Goal: Contribute content: Add original content to the website for others to see

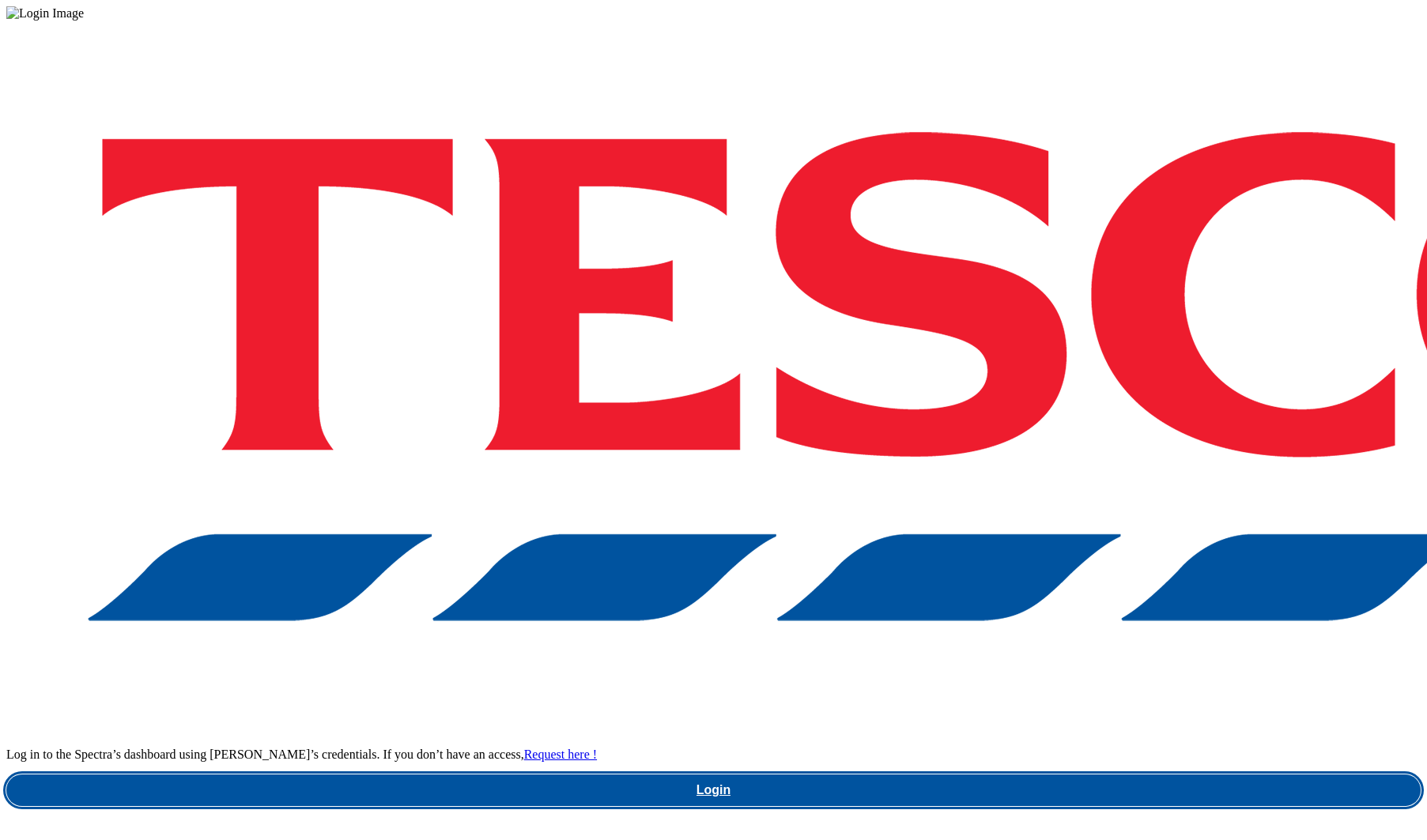
click at [1017, 774] on link "Login" at bounding box center [714, 790] width 1415 height 32
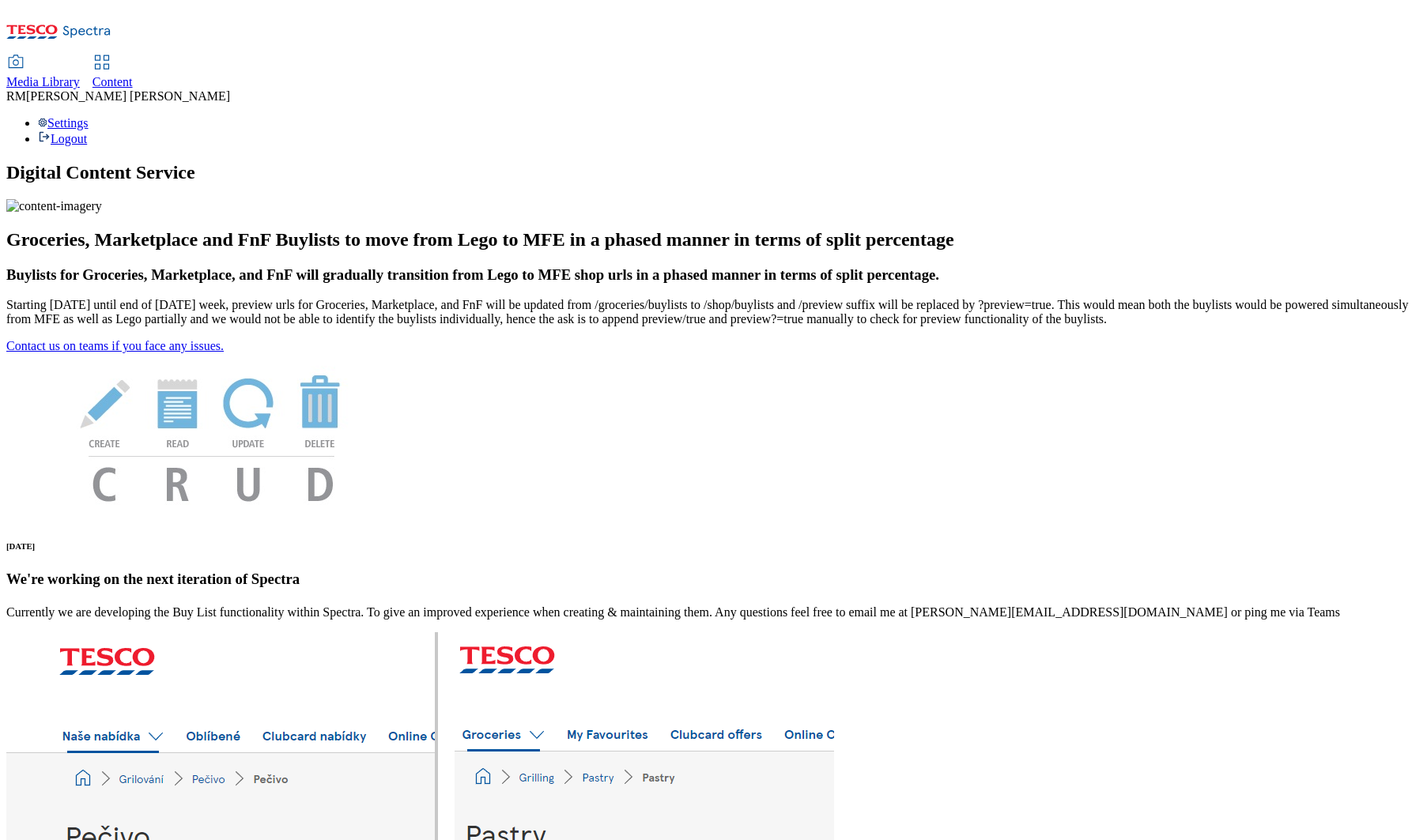
click at [80, 75] on span "Media Library" at bounding box center [43, 82] width 74 height 14
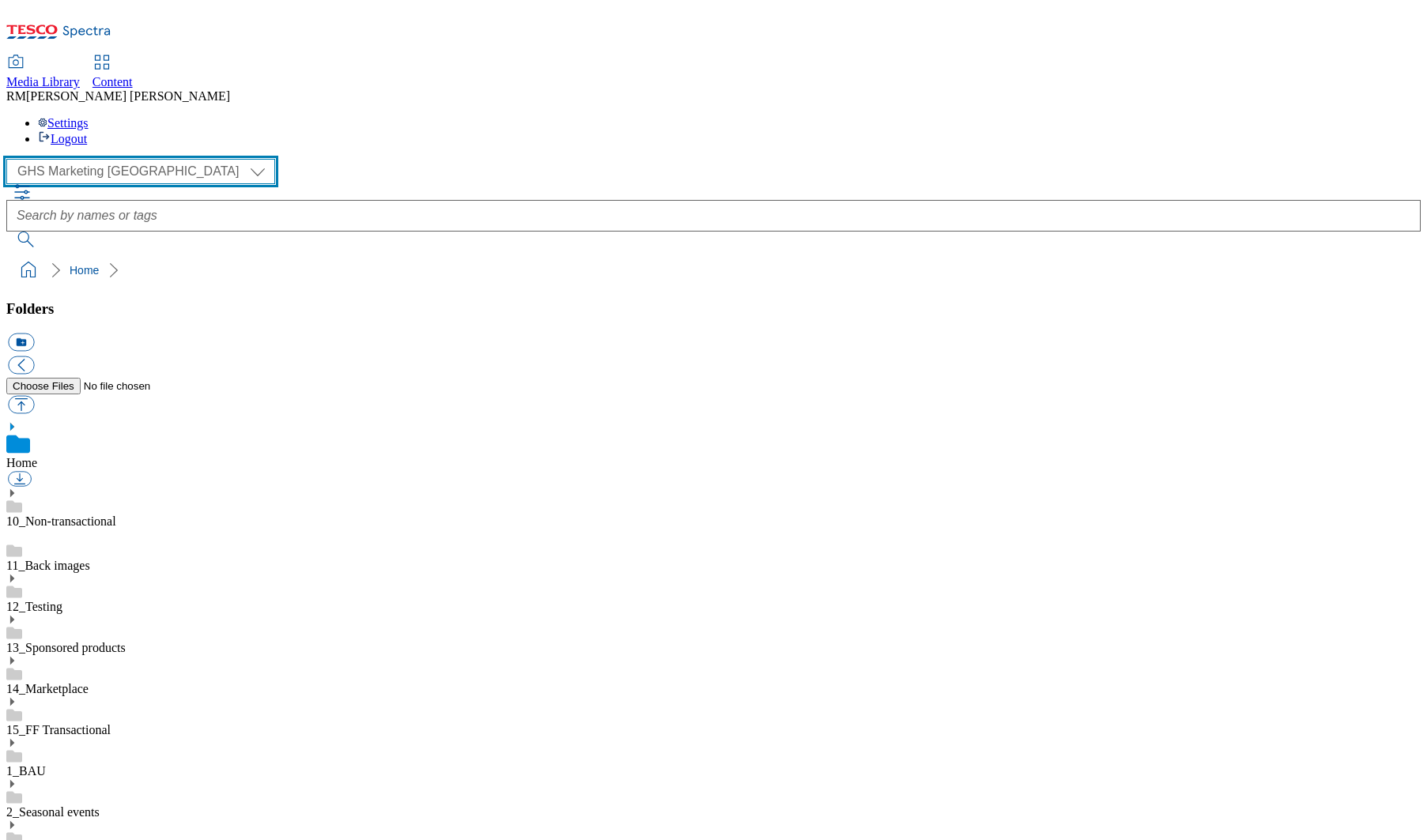
click at [141, 159] on select "GHS Marketing UK iGHS Marketing CE MCA CZ MCA HU MCA SK" at bounding box center [140, 171] width 269 height 25
select select "flare-ighs-ce-mktg"
click at [11, 159] on select "GHS Marketing UK iGHS Marketing CE MCA CZ MCA HU MCA SK" at bounding box center [140, 171] width 269 height 25
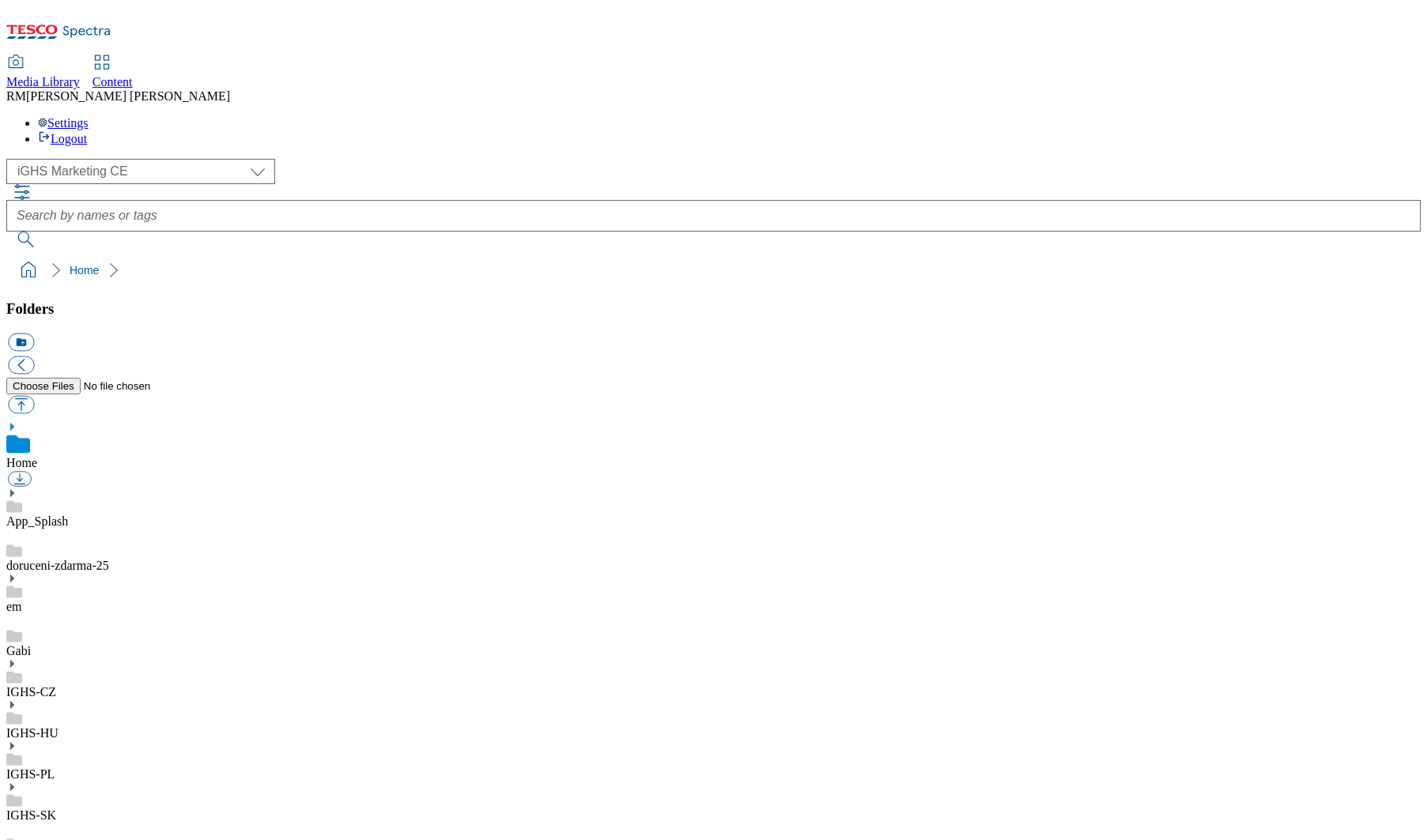
click at [15, 660] on use at bounding box center [12, 664] width 4 height 8
click at [56, 685] on link "IGHS-CZ" at bounding box center [31, 692] width 49 height 14
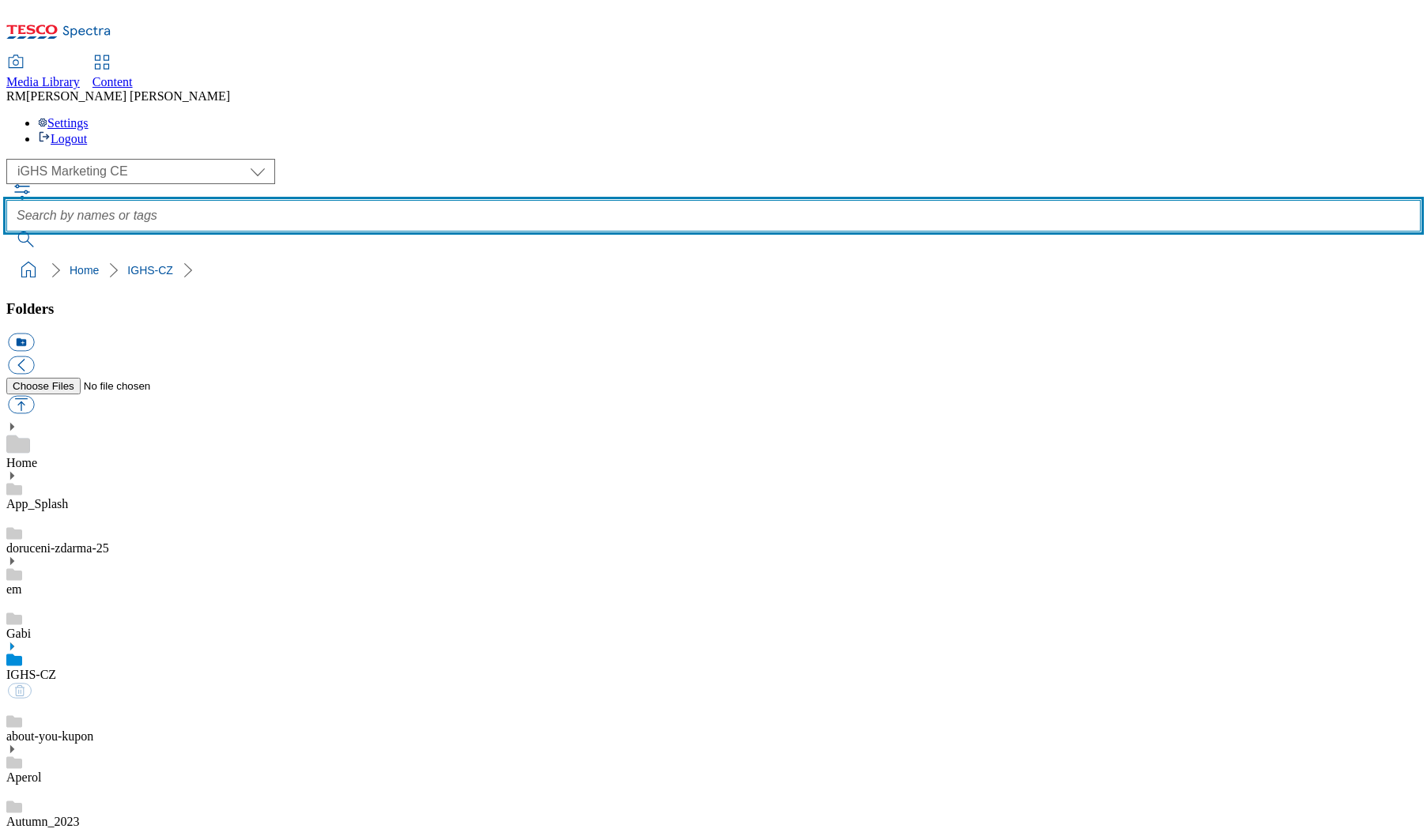
click at [570, 200] on input "text" at bounding box center [714, 216] width 1415 height 32
type input "wk31"
click at [6, 232] on button "submit" at bounding box center [27, 239] width 41 height 15
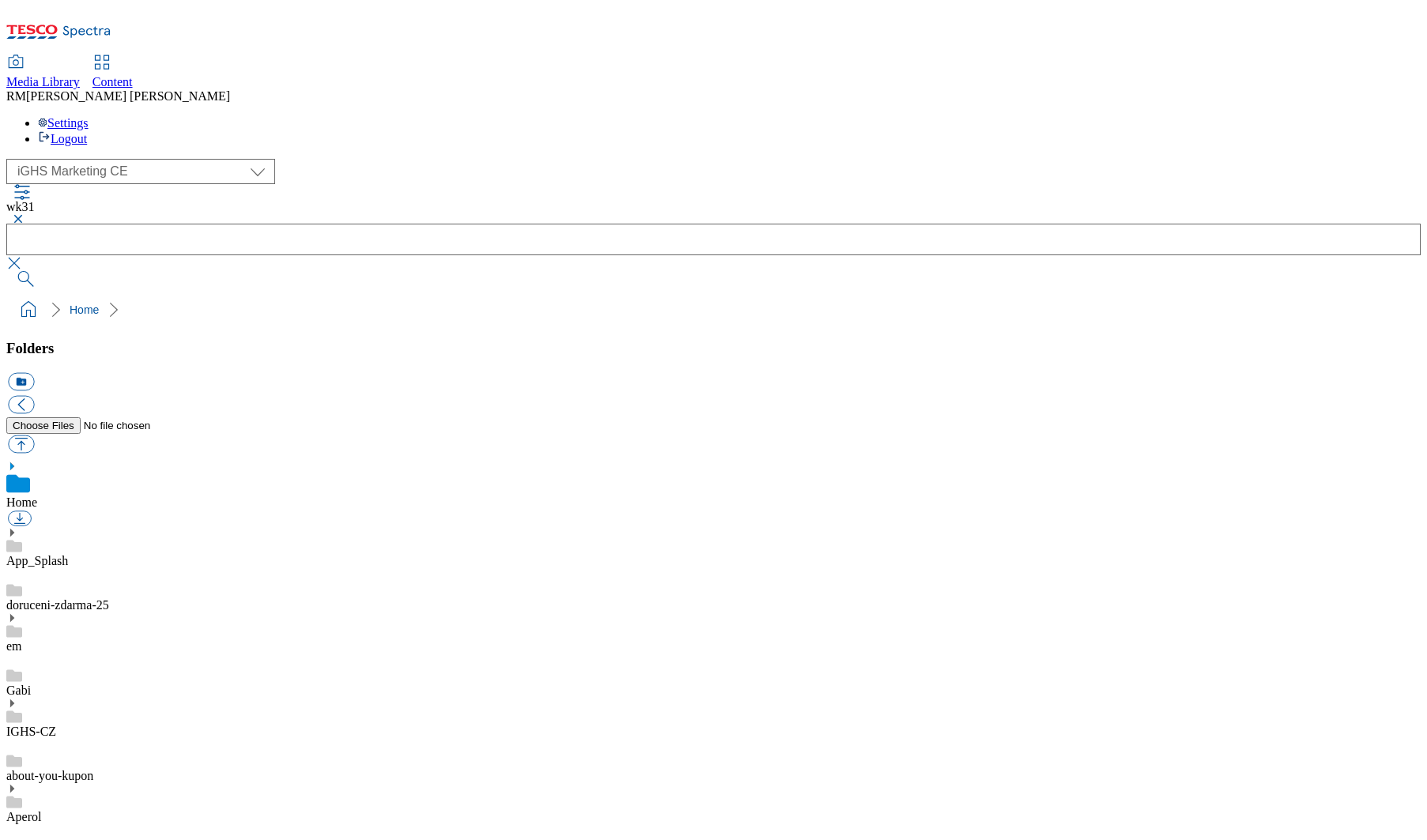
click at [25, 214] on button "button" at bounding box center [15, 219] width 19 height 10
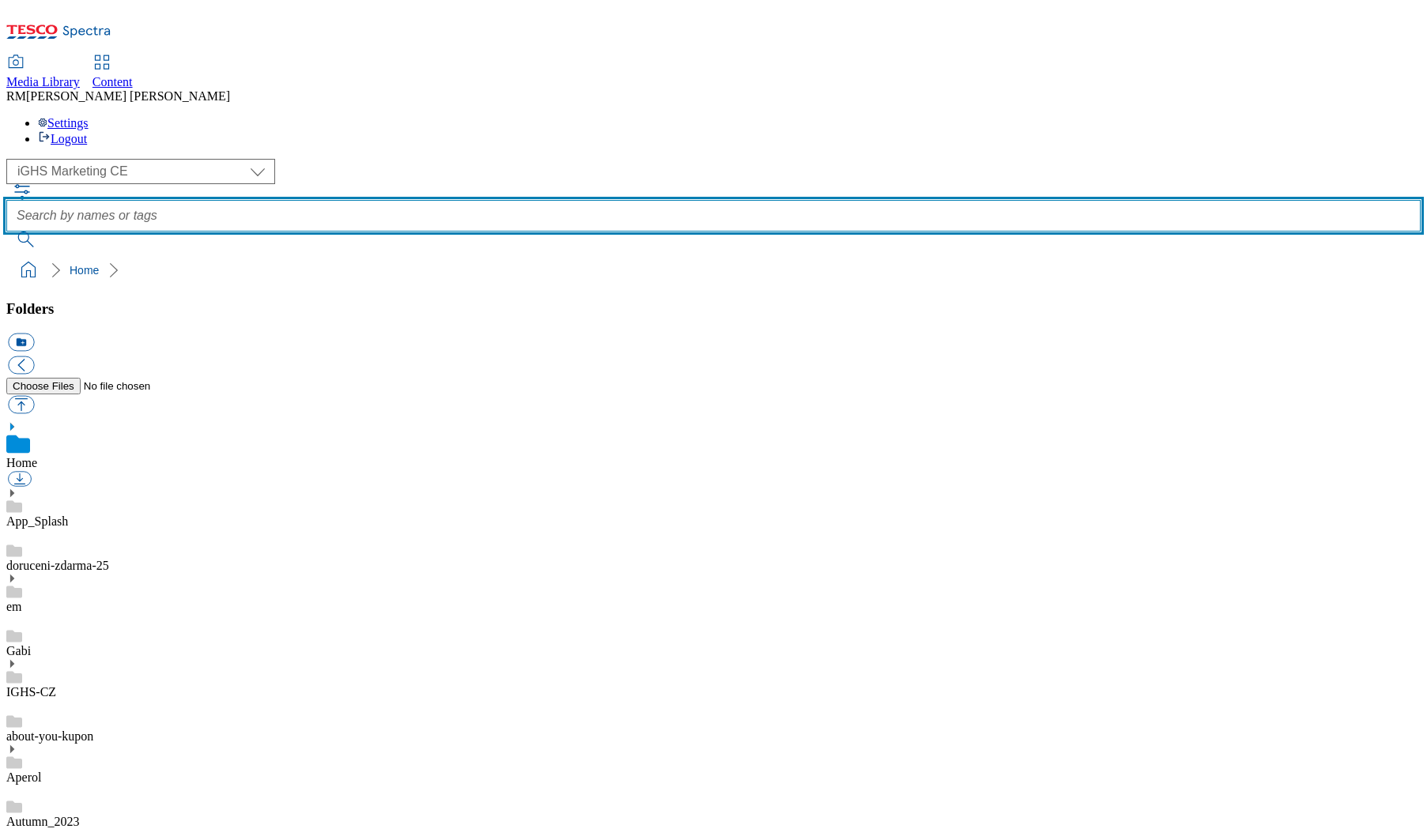
click at [530, 200] on input "text" at bounding box center [714, 216] width 1415 height 32
type input "W31"
click at [6, 232] on button "submit" at bounding box center [27, 239] width 41 height 15
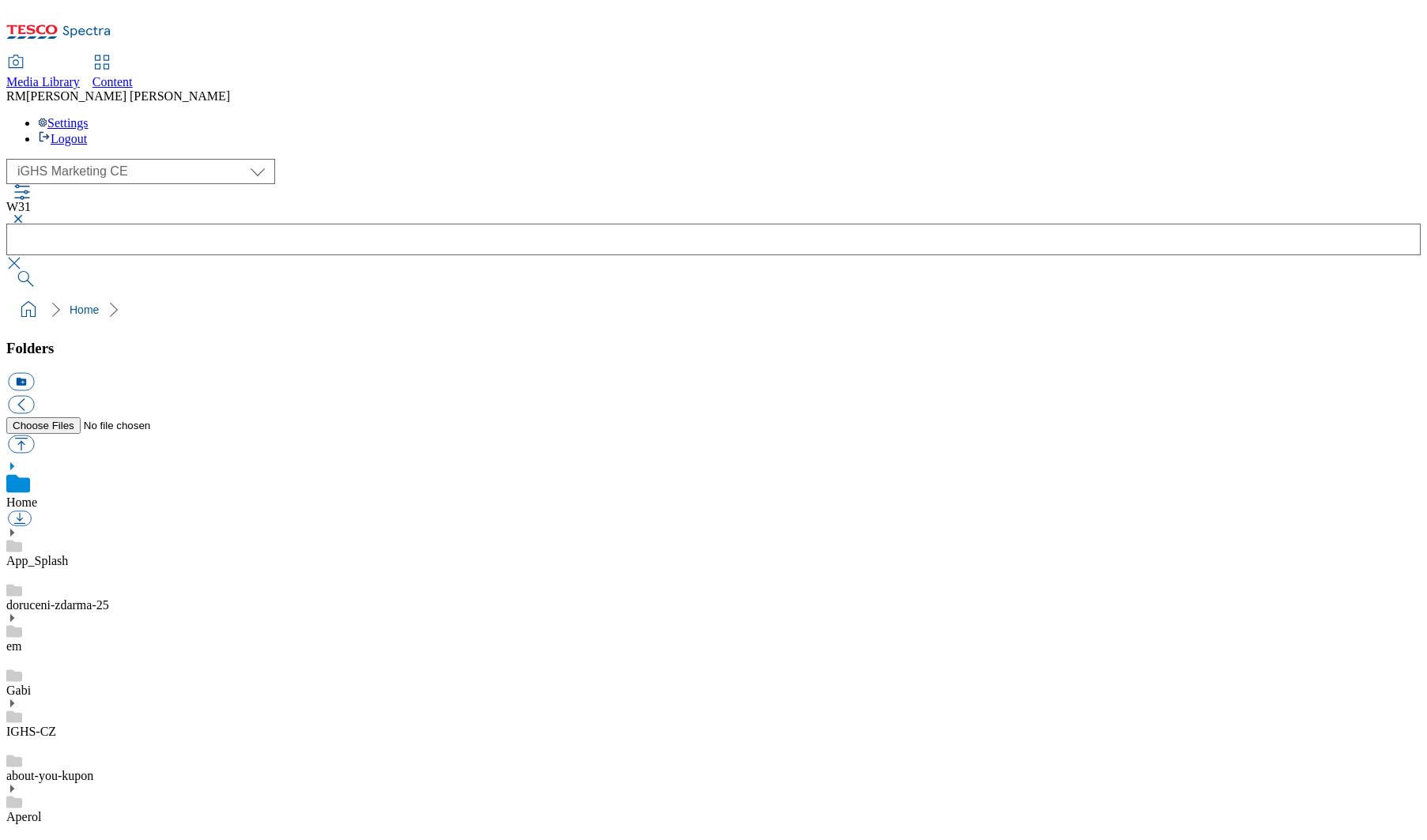
click at [25, 214] on button "button" at bounding box center [15, 219] width 19 height 10
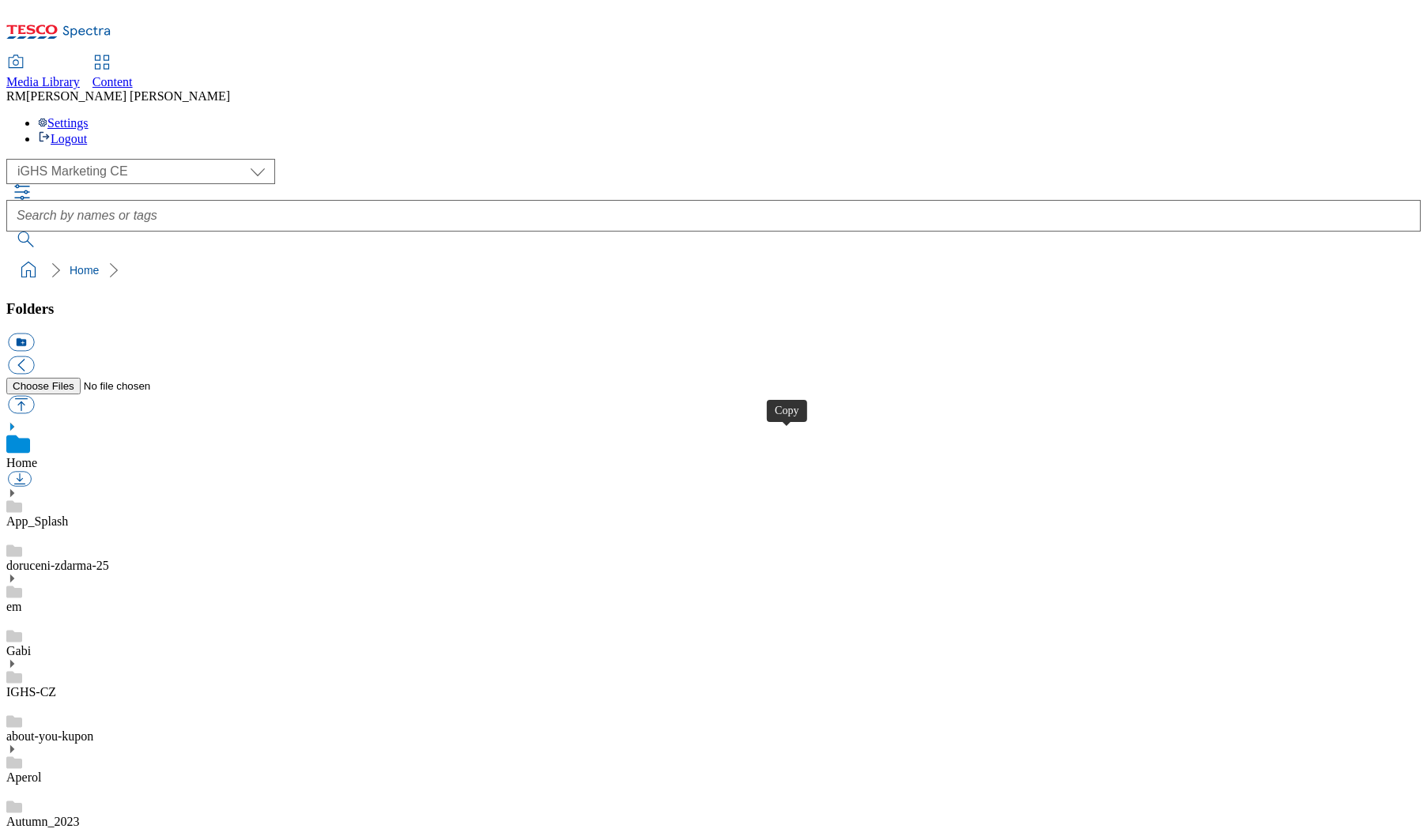
scroll to position [7602, 0]
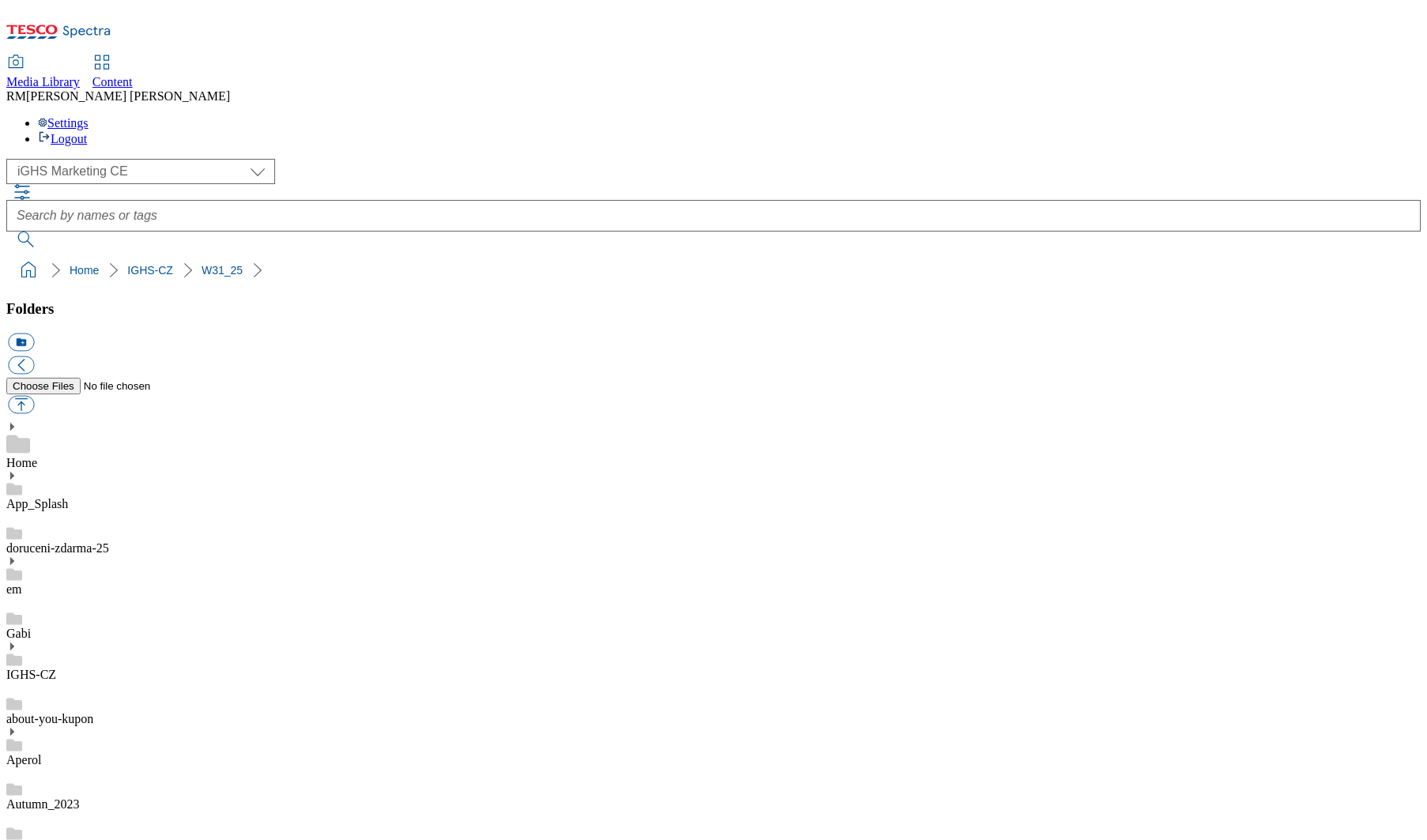
click at [56, 668] on link "IGHS-CZ" at bounding box center [31, 675] width 49 height 14
click at [34, 333] on button "icon_new_folder" at bounding box center [21, 342] width 26 height 18
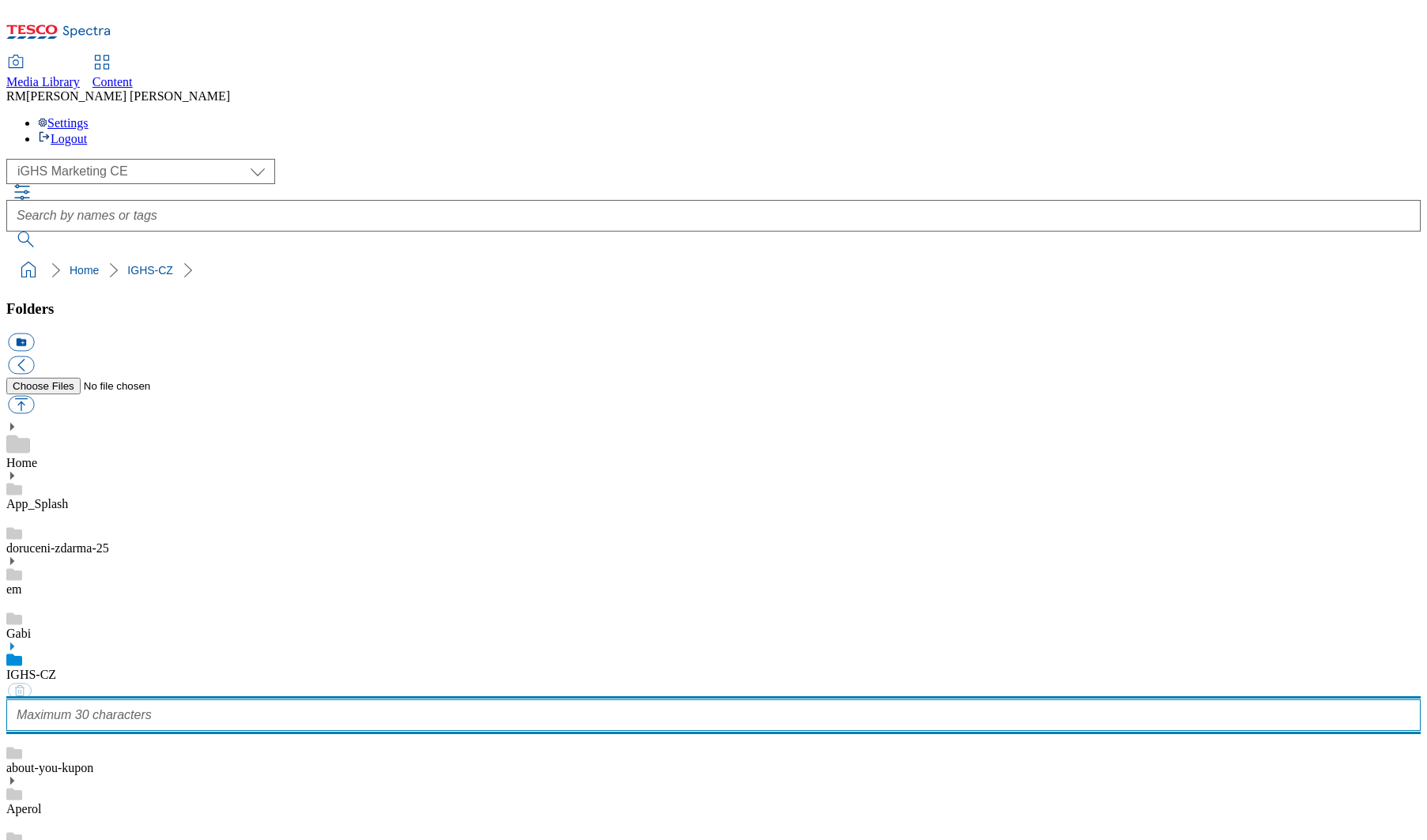
click at [120, 700] on input "text" at bounding box center [714, 715] width 1415 height 32
type input "W32_25"
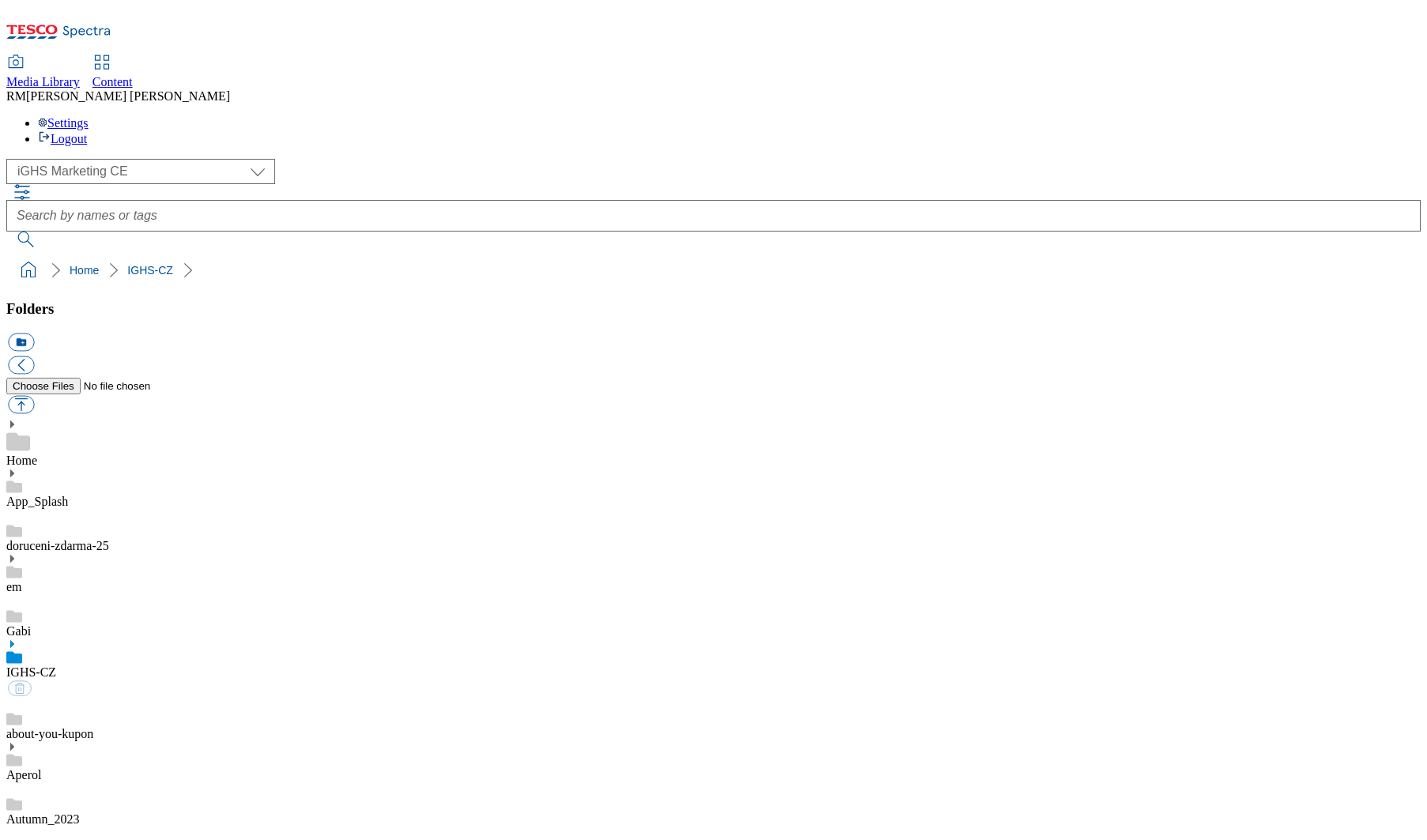
scroll to position [7729, 0]
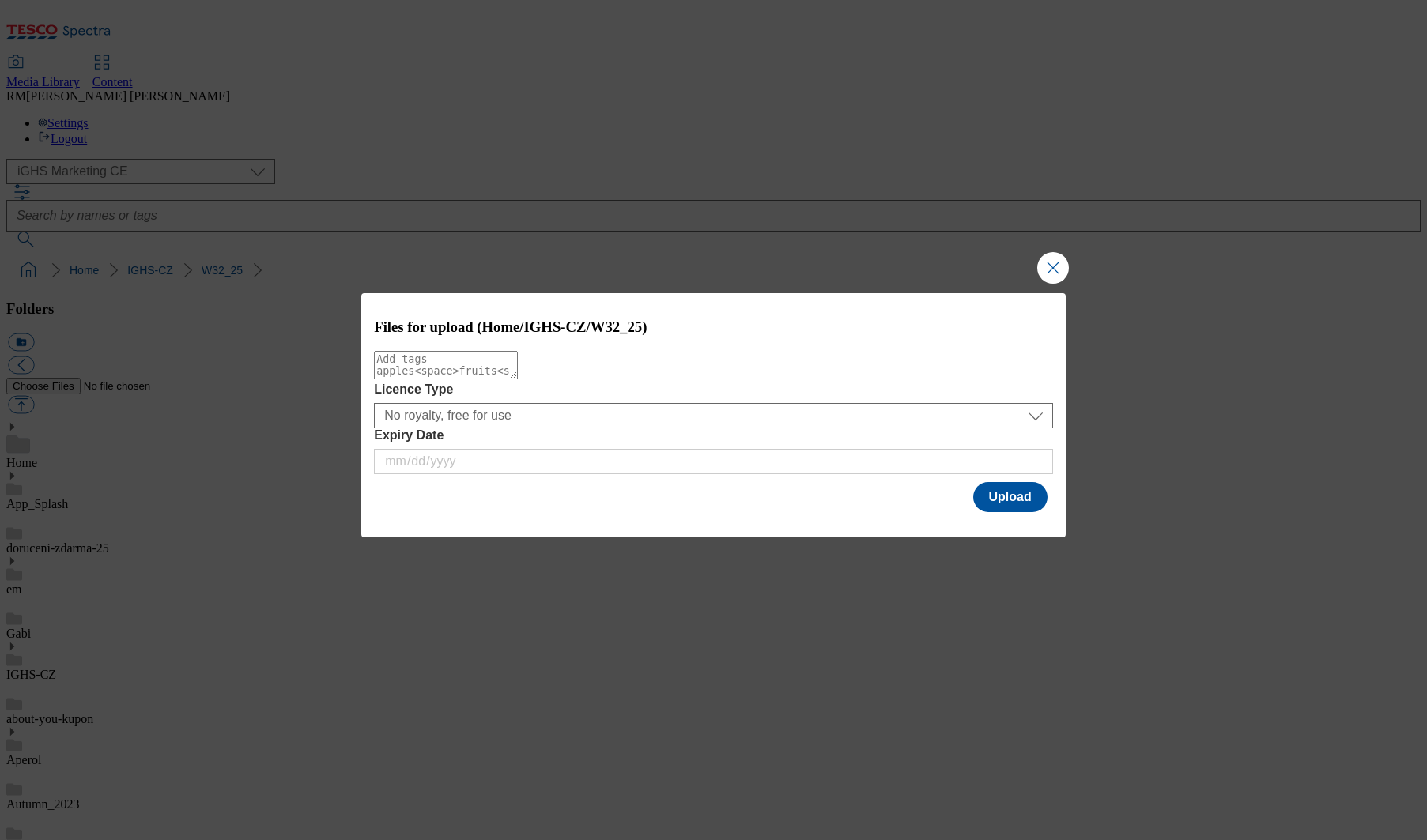
click at [518, 377] on textarea "Modal" at bounding box center [445, 365] width 144 height 28
type textarea "slide"
click at [1020, 504] on button "Upload" at bounding box center [1011, 497] width 75 height 30
click at [518, 371] on textarea "Modal" at bounding box center [445, 365] width 144 height 28
type textarea "product"
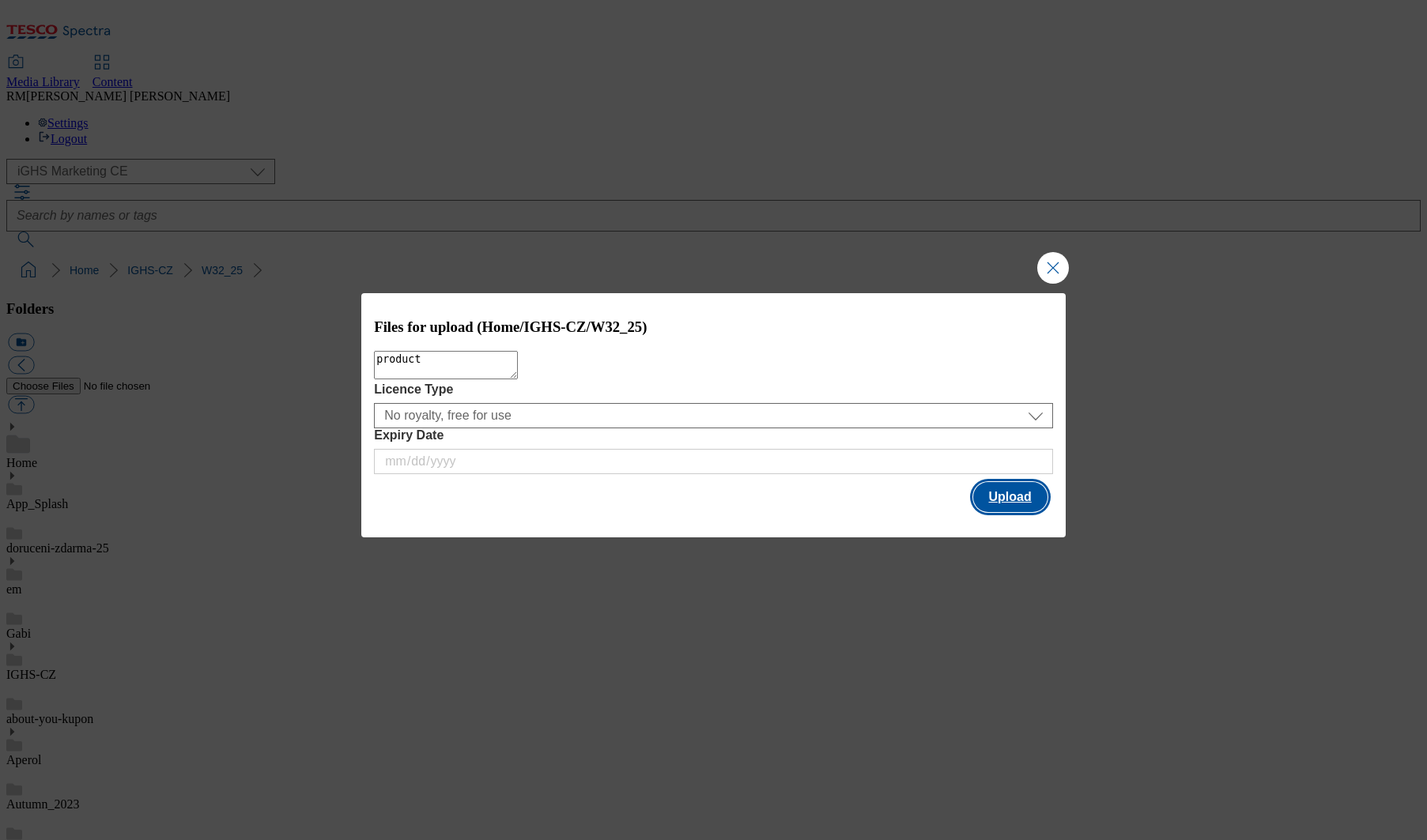
click at [1025, 493] on button "Upload" at bounding box center [1011, 497] width 75 height 30
click at [518, 376] on textarea "Modal" at bounding box center [445, 365] width 144 height 28
type textarea "content"
click at [1019, 501] on button "Upload" at bounding box center [1011, 497] width 75 height 30
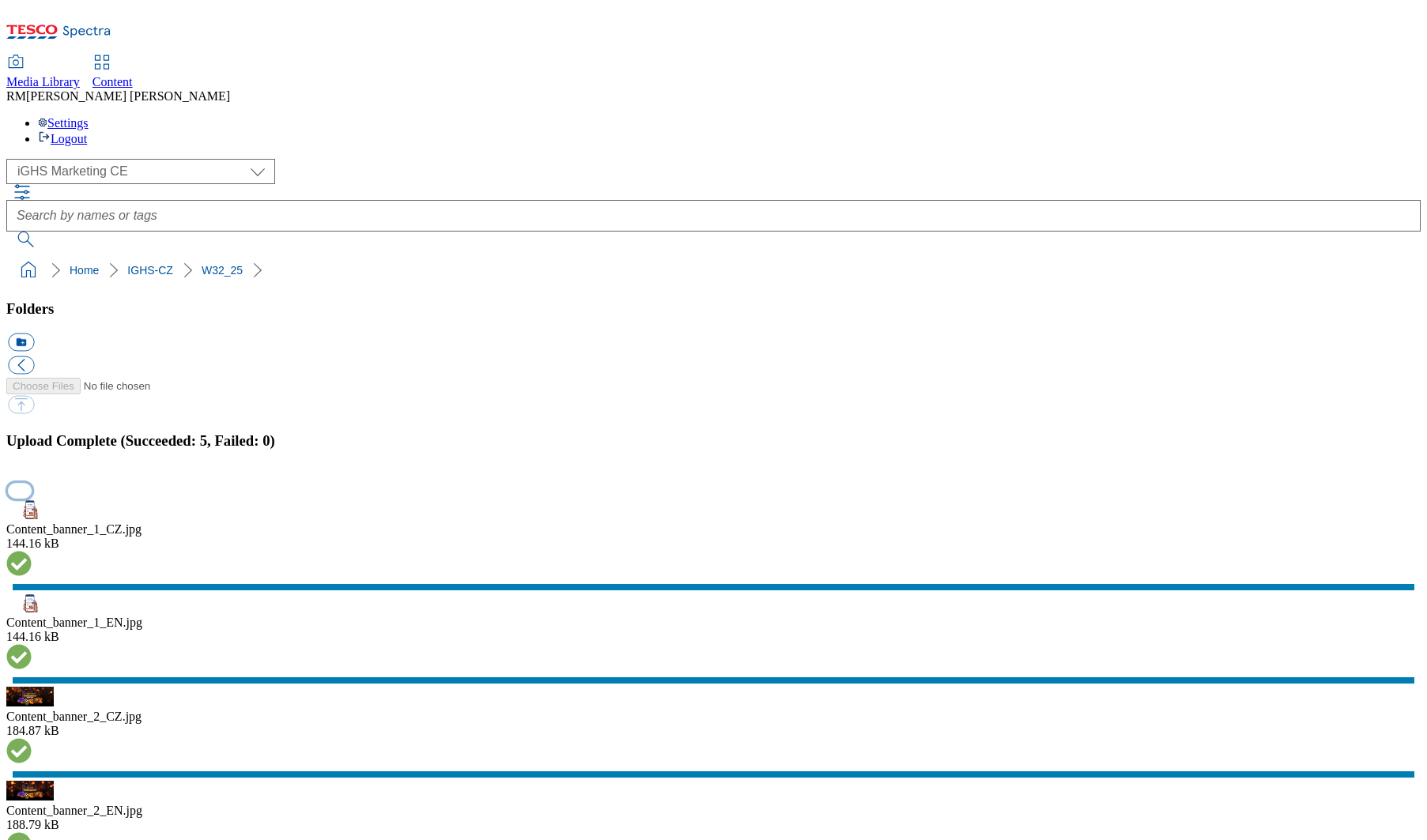
click at [32, 498] on button "button" at bounding box center [19, 491] width 24 height 15
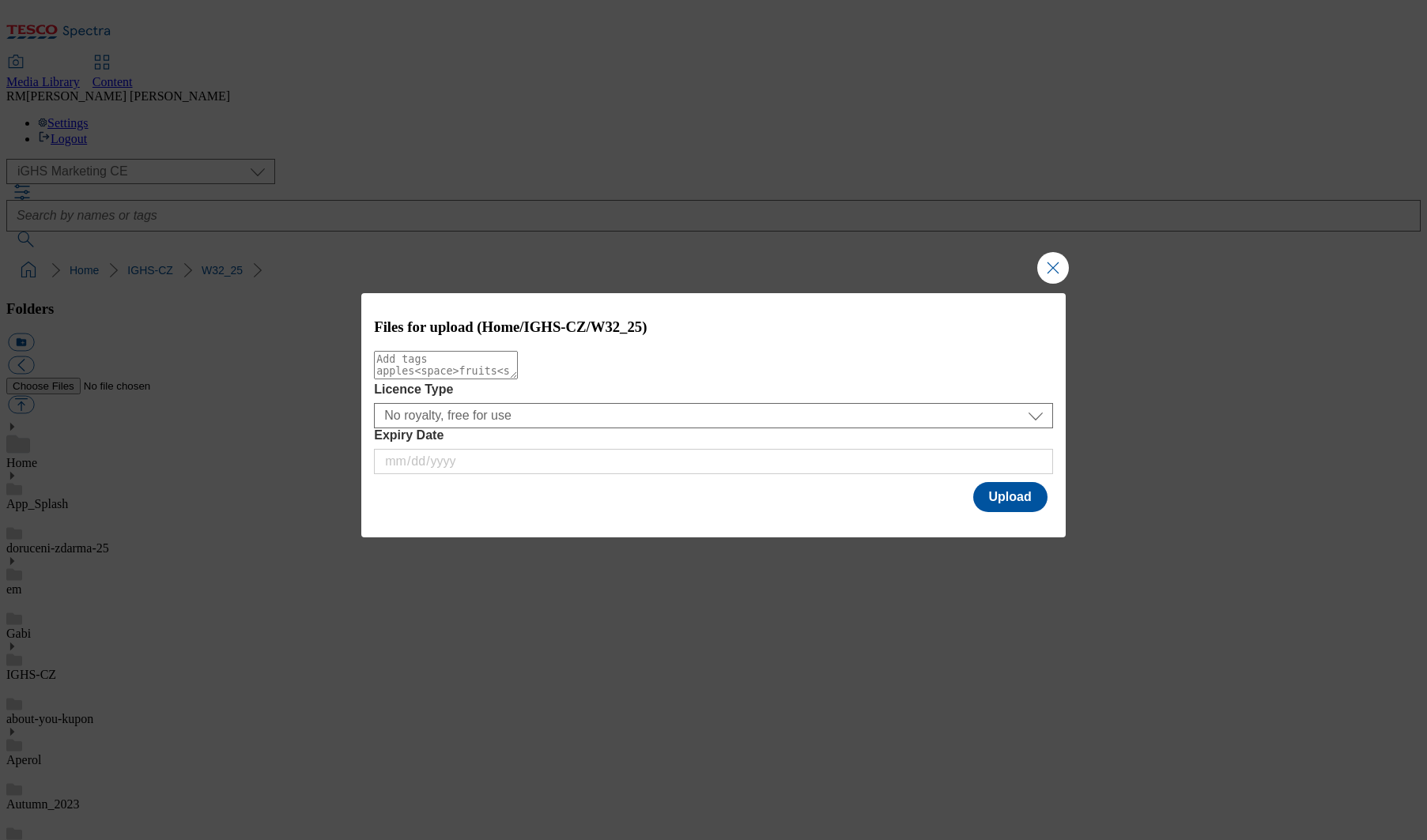
click at [518, 379] on textarea "Modal" at bounding box center [445, 365] width 144 height 28
type textarea "trade"
click at [1001, 501] on button "Upload" at bounding box center [1011, 497] width 75 height 30
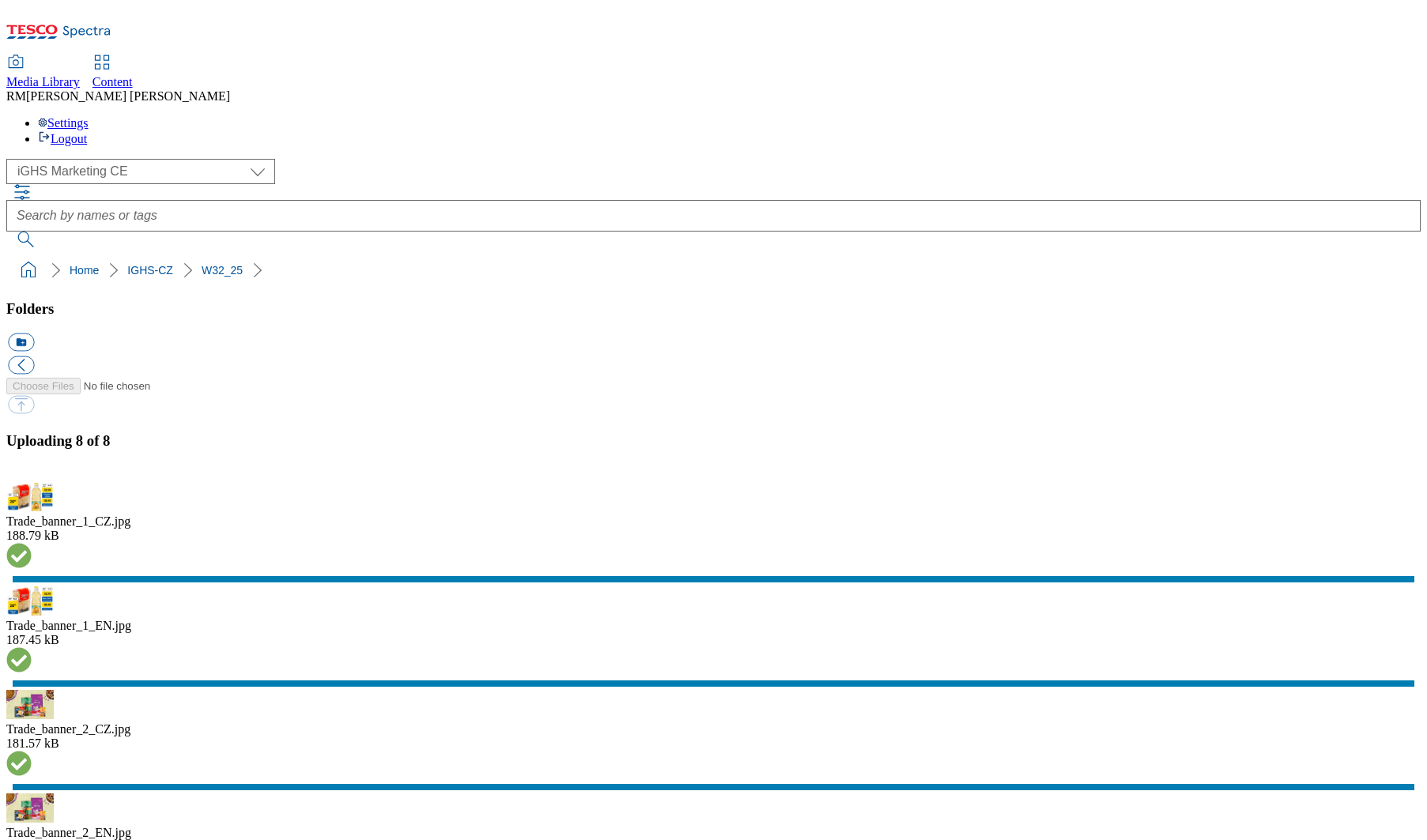
scroll to position [251, 0]
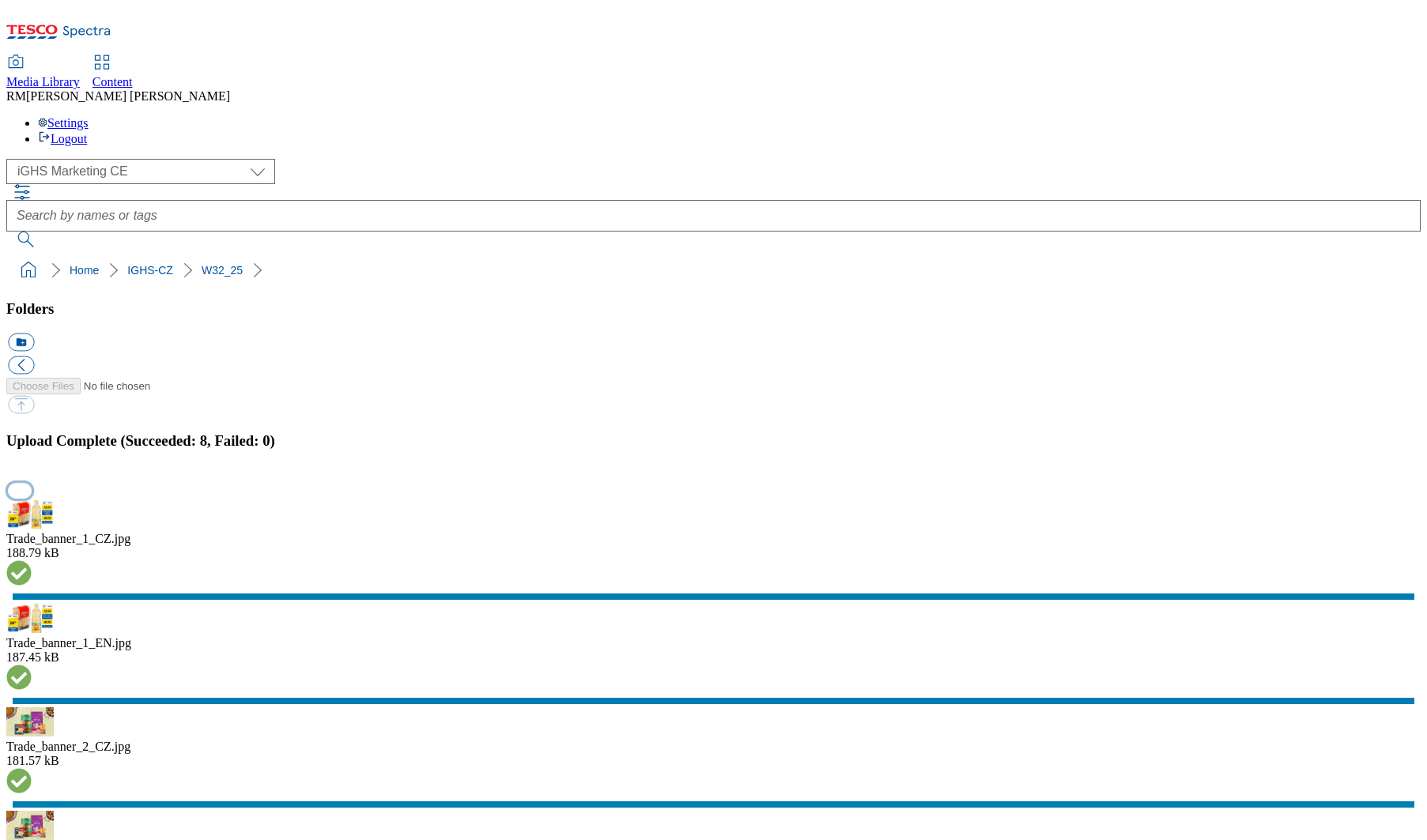
click at [32, 498] on button "button" at bounding box center [19, 491] width 24 height 15
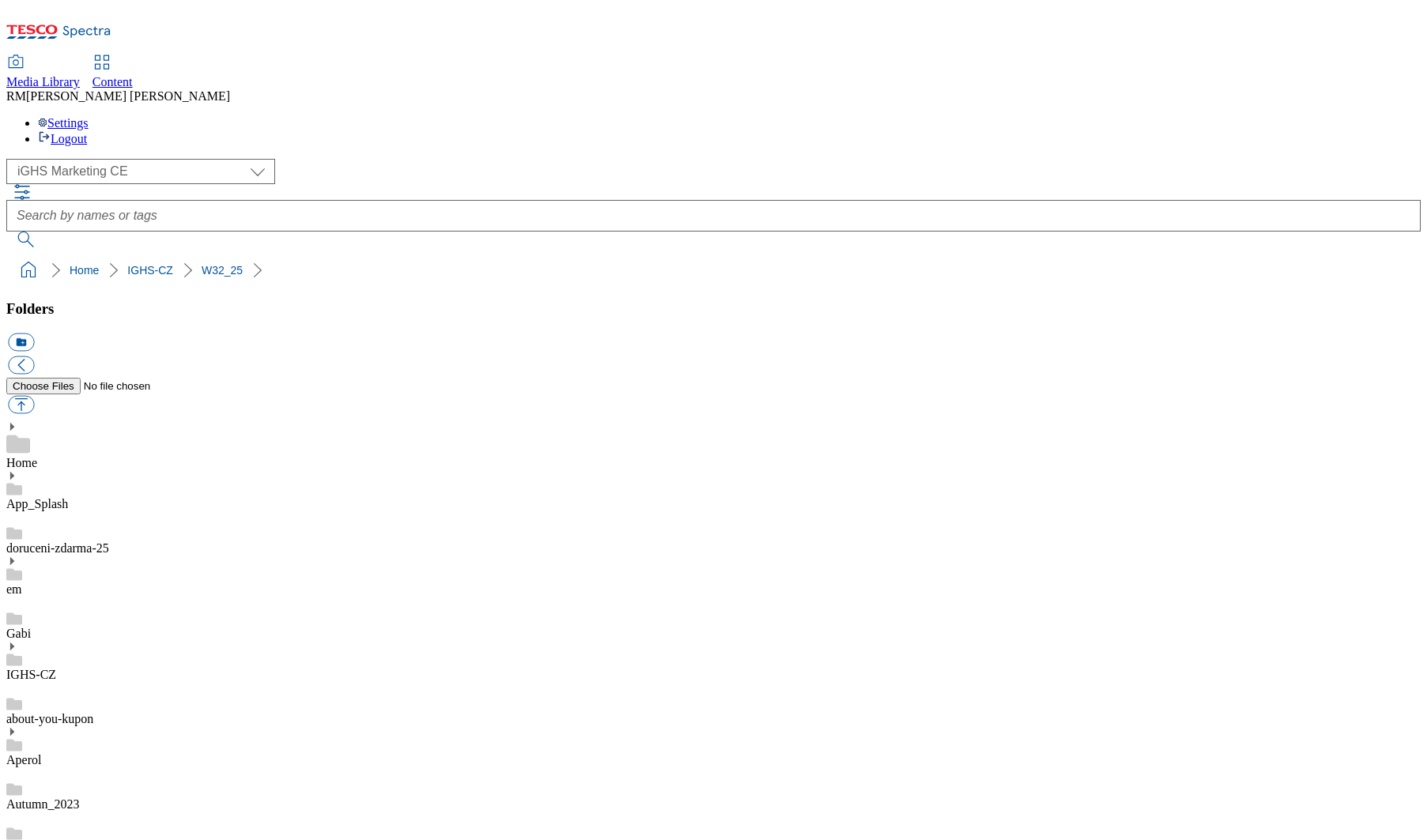
scroll to position [769, 0]
